Goal: Information Seeking & Learning: Learn about a topic

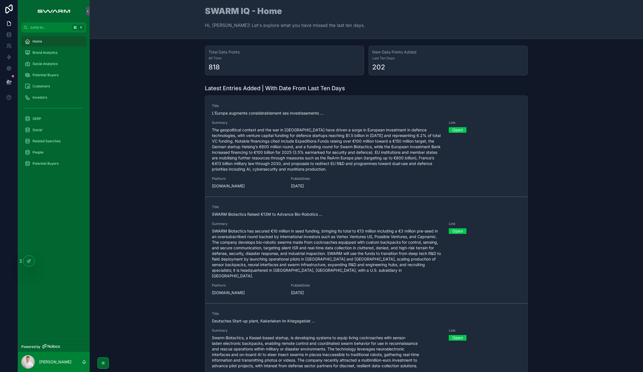
click at [164, 141] on div "Latest Entries Added | With Date From Last Ten Days Title L'Europe augmente con…" at bounding box center [366, 230] width 544 height 297
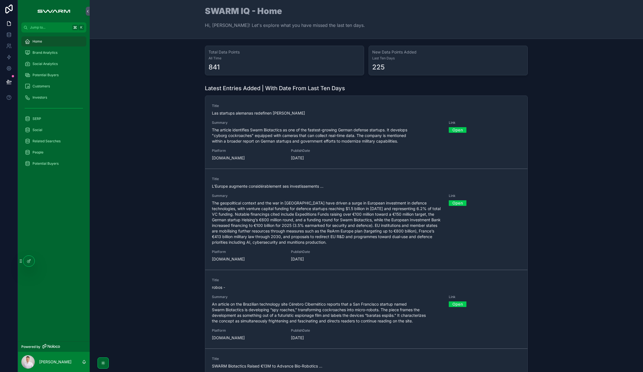
click at [154, 154] on div "Latest Entries Added | With Date From Last Ten Days Title Las startups alemanas…" at bounding box center [366, 230] width 544 height 297
click at [113, 130] on div "Latest Entries Added | With Date From Last Ten Days Title Las startups alemanas…" at bounding box center [366, 230] width 544 height 297
click at [143, 145] on div "Latest Entries Added | With Date From Last Ten Days Title Las startups alemanas…" at bounding box center [366, 230] width 544 height 297
click at [258, 136] on span "The article identifies Swarm Biotactics as one of the fastest-growing German de…" at bounding box center [327, 135] width 230 height 17
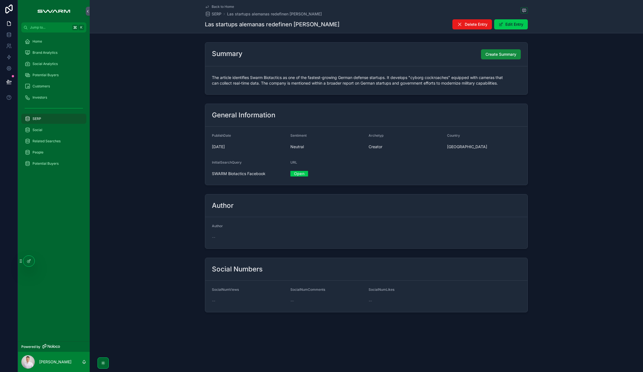
drag, startPoint x: 159, startPoint y: 145, endPoint x: 142, endPoint y: 140, distance: 17.2
click at [159, 145] on div "General Information PublishDate 06/10/2025 Sentiment Neutral Archetyp Creator C…" at bounding box center [366, 144] width 553 height 86
click at [297, 174] on link "Open" at bounding box center [299, 173] width 18 height 9
click at [29, 263] on icon at bounding box center [28, 261] width 3 height 3
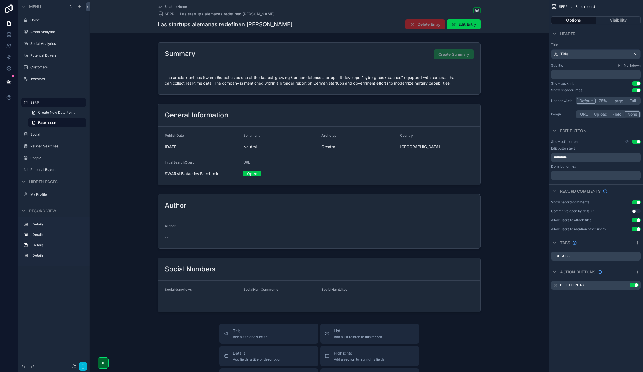
click at [293, 112] on div "scrollable content" at bounding box center [319, 144] width 459 height 86
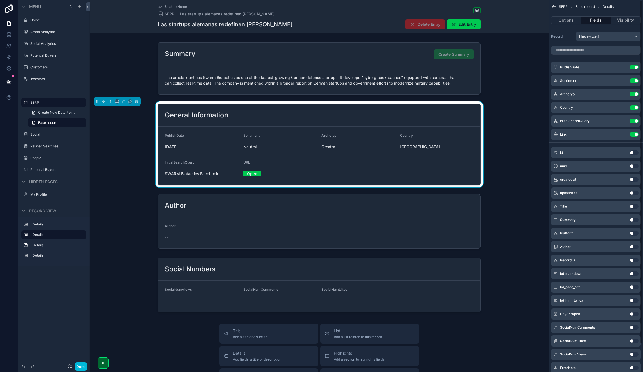
click at [0, 0] on icon "scrollable content" at bounding box center [0, 0] width 0 height 0
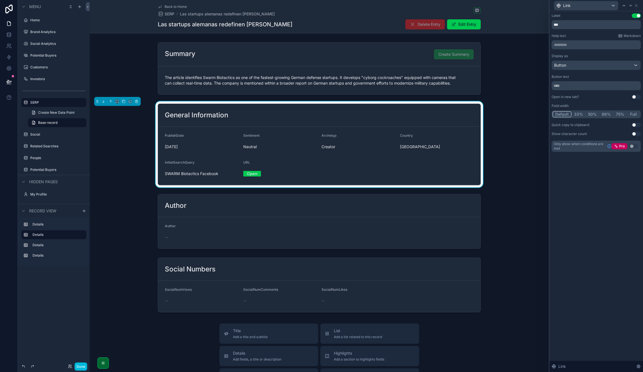
click at [635, 98] on button "Use setting" at bounding box center [636, 97] width 9 height 4
click at [82, 367] on button "Done" at bounding box center [81, 367] width 13 height 8
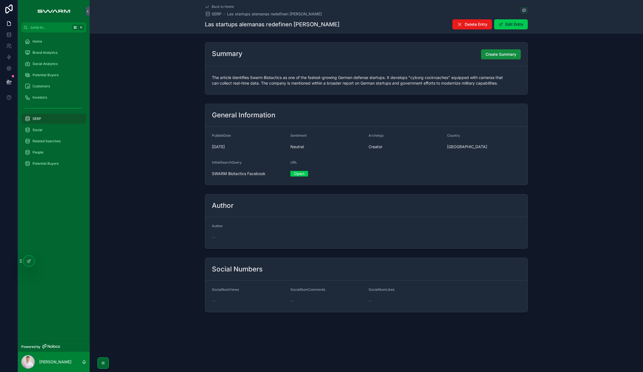
click at [294, 174] on link "Open" at bounding box center [299, 173] width 18 height 9
click at [48, 37] on div "Home" at bounding box center [54, 41] width 58 height 9
